Goal: Check status

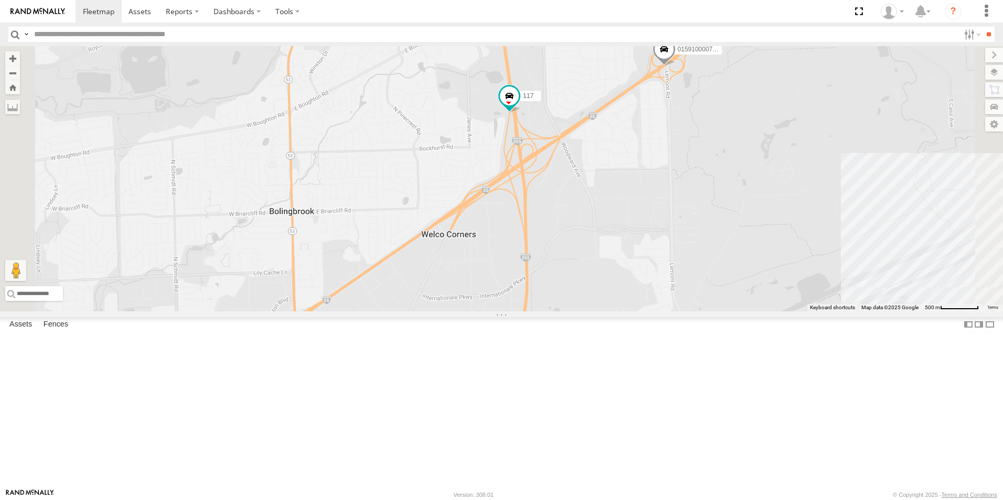
click at [0, 0] on div at bounding box center [0, 0] width 0 height 0
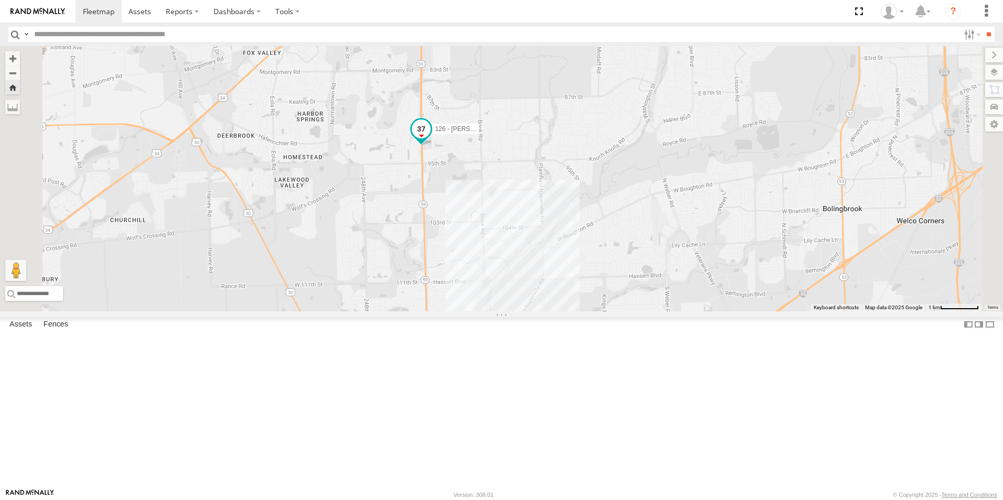
click at [431, 138] on span at bounding box center [421, 129] width 19 height 19
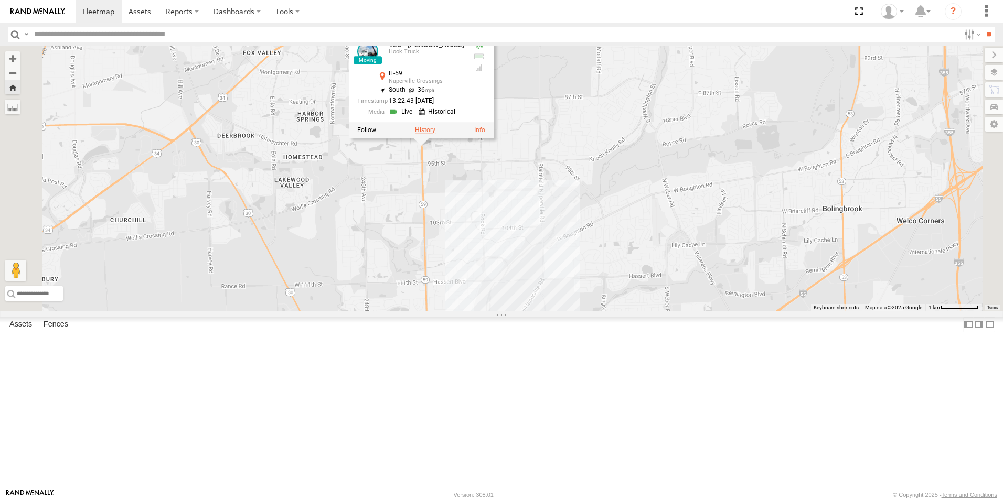
click at [435, 134] on label at bounding box center [425, 129] width 20 height 7
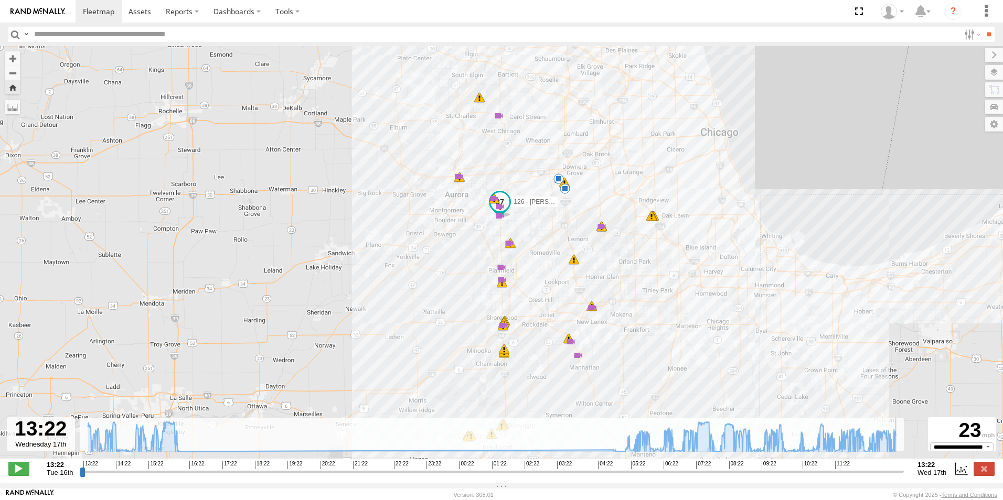
drag, startPoint x: 697, startPoint y: 478, endPoint x: 933, endPoint y: 489, distance: 236.3
type input "**********"
click at [904, 477] on input "range" at bounding box center [492, 472] width 824 height 10
click at [38, 12] on img at bounding box center [37, 11] width 55 height 7
